Goal: Task Accomplishment & Management: Manage account settings

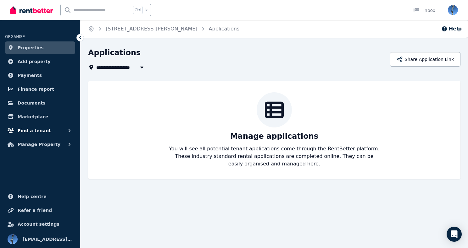
click at [36, 132] on span "Find a tenant" at bounding box center [34, 131] width 33 height 8
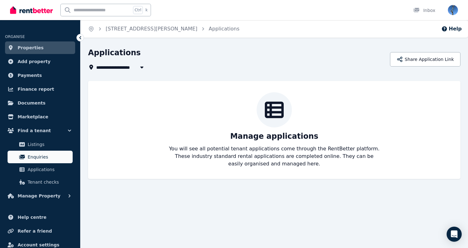
click at [43, 157] on span "Enquiries" at bounding box center [49, 157] width 42 height 8
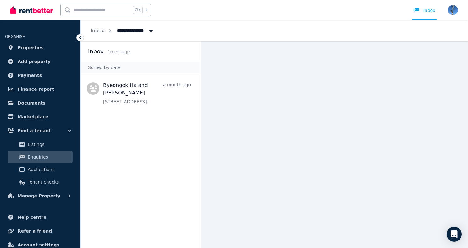
click at [132, 32] on span "All Properties" at bounding box center [137, 30] width 49 height 10
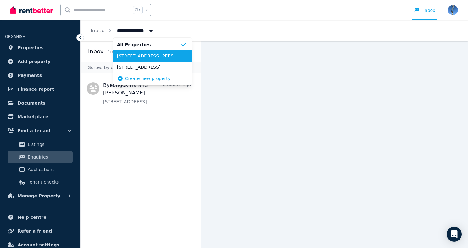
click at [131, 55] on span "[STREET_ADDRESS][PERSON_NAME]" at bounding box center [148, 56] width 63 height 6
type input "**********"
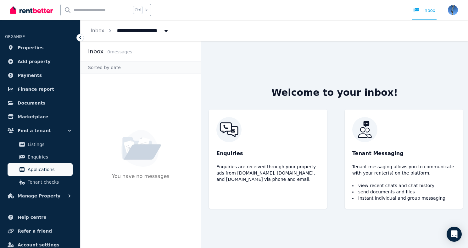
click at [45, 171] on span "Applications" at bounding box center [49, 170] width 42 height 8
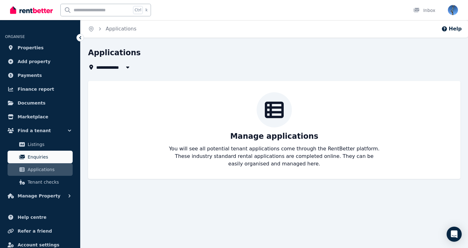
click at [36, 156] on span "Enquiries" at bounding box center [49, 157] width 42 height 8
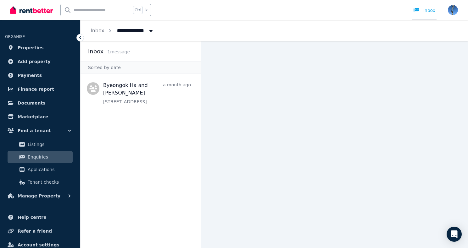
click at [431, 9] on div "Inbox" at bounding box center [424, 10] width 22 height 6
